Goal: Navigation & Orientation: Go to known website

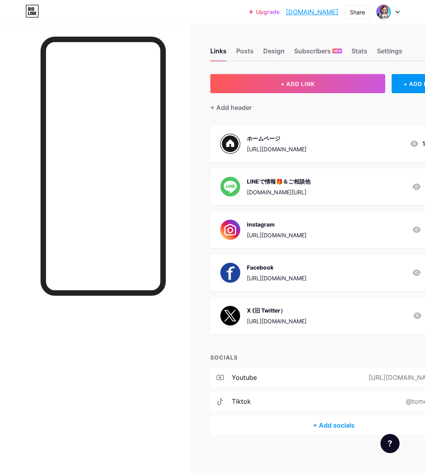
drag, startPoint x: 348, startPoint y: 144, endPoint x: 248, endPoint y: 153, distance: 100.2
click at [248, 153] on div "ホームページ [URL][DOMAIN_NAME] 11" at bounding box center [324, 143] width 209 height 21
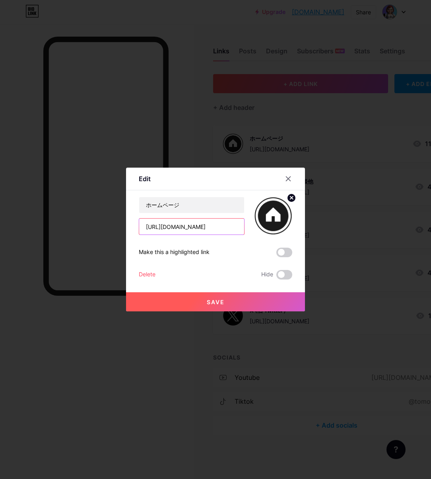
drag, startPoint x: 234, startPoint y: 224, endPoint x: 135, endPoint y: 230, distance: 98.5
click at [135, 230] on div "Edit Content YouTube Play YouTube video without leaving your page. ADD Vimeo Pl…" at bounding box center [215, 239] width 179 height 144
drag, startPoint x: 159, startPoint y: 228, endPoint x: 130, endPoint y: 123, distance: 109.2
click at [130, 123] on div at bounding box center [215, 239] width 431 height 479
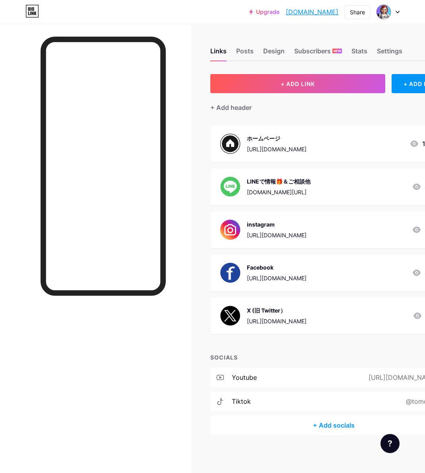
drag, startPoint x: 343, startPoint y: 147, endPoint x: 247, endPoint y: 151, distance: 96.8
click at [247, 151] on div "ホームページ [URL][DOMAIN_NAME] 11" at bounding box center [324, 143] width 209 height 21
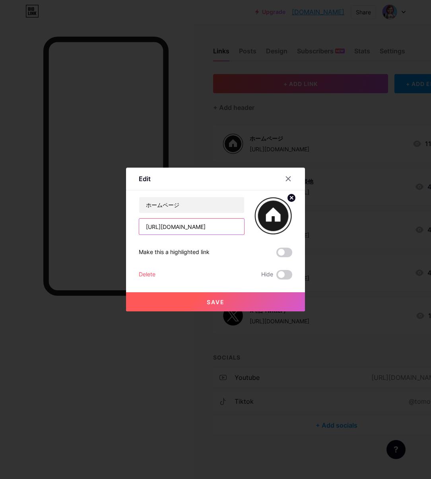
drag, startPoint x: 230, startPoint y: 228, endPoint x: 143, endPoint y: 232, distance: 86.4
click at [143, 232] on input "[URL][DOMAIN_NAME]" at bounding box center [191, 226] width 105 height 16
click at [286, 178] on icon at bounding box center [288, 179] width 4 height 4
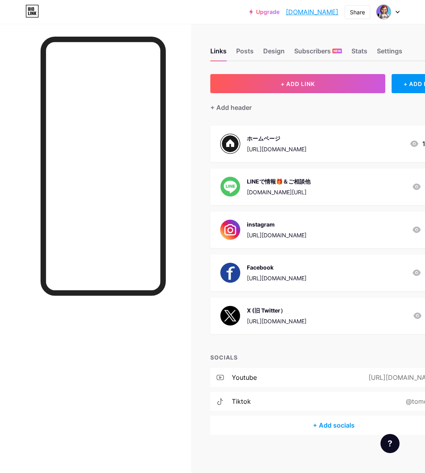
click at [21, 66] on div at bounding box center [95, 260] width 191 height 473
